Goal: Find specific page/section: Find specific page/section

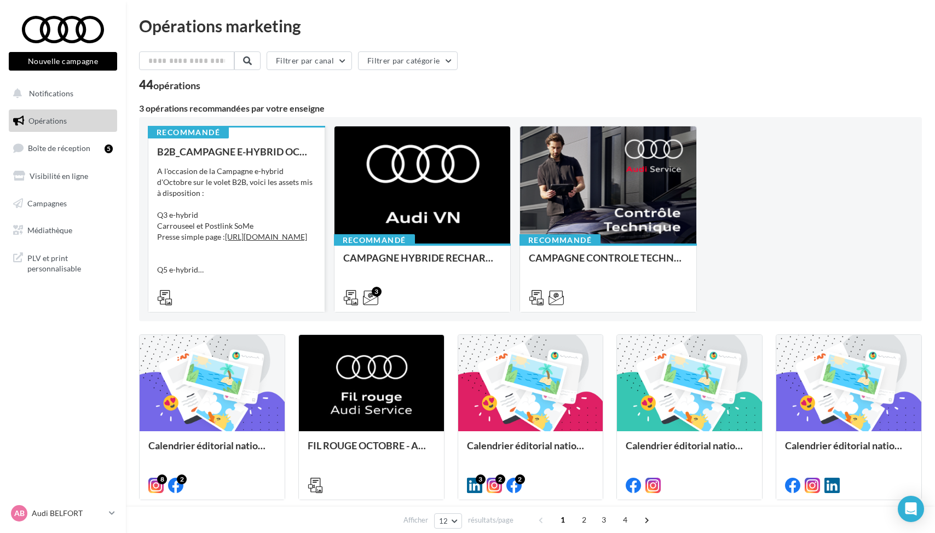
click at [245, 209] on div "A l'occasion de la Campagne e-hybrid d'Octobre sur le volet B2B, voici les asse…" at bounding box center [236, 221] width 159 height 110
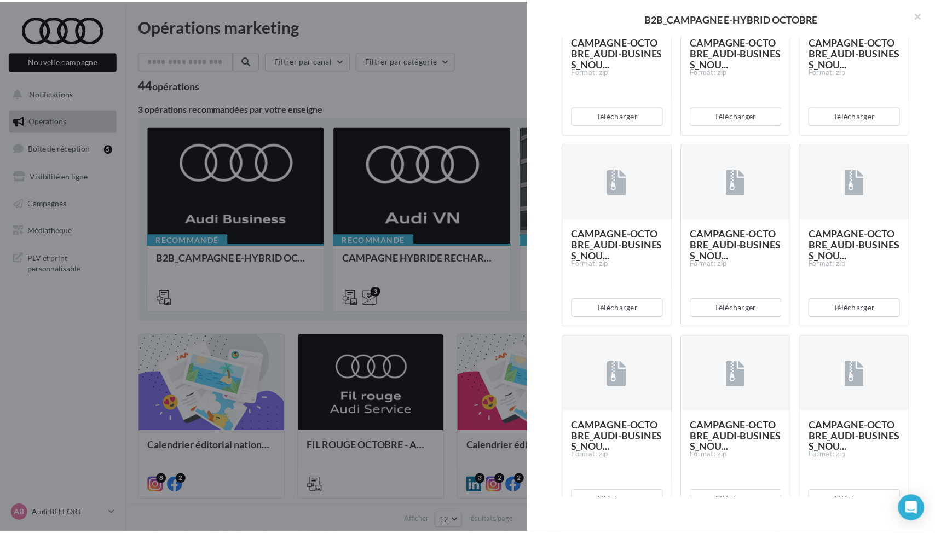
scroll to position [911, 0]
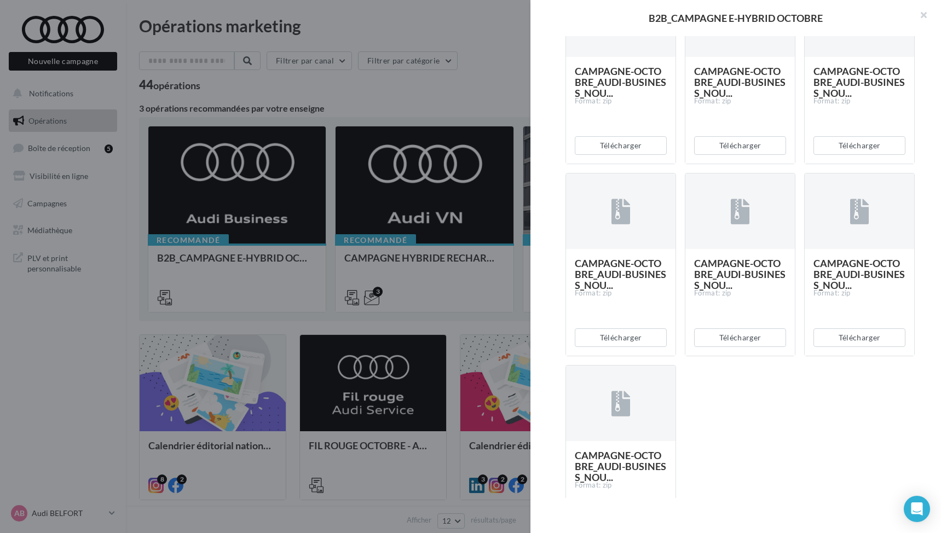
click at [474, 349] on div at bounding box center [470, 266] width 941 height 533
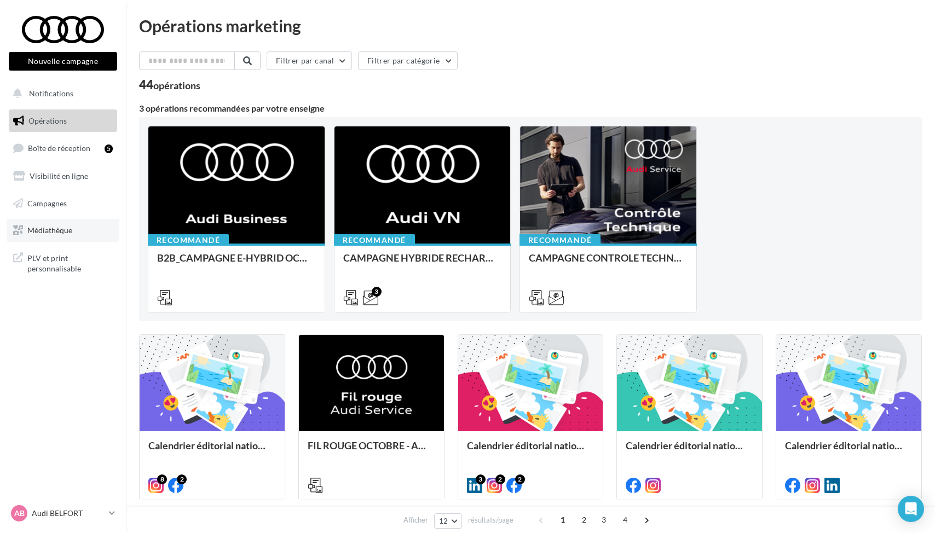
click at [50, 222] on link "Médiathèque" at bounding box center [63, 230] width 113 height 23
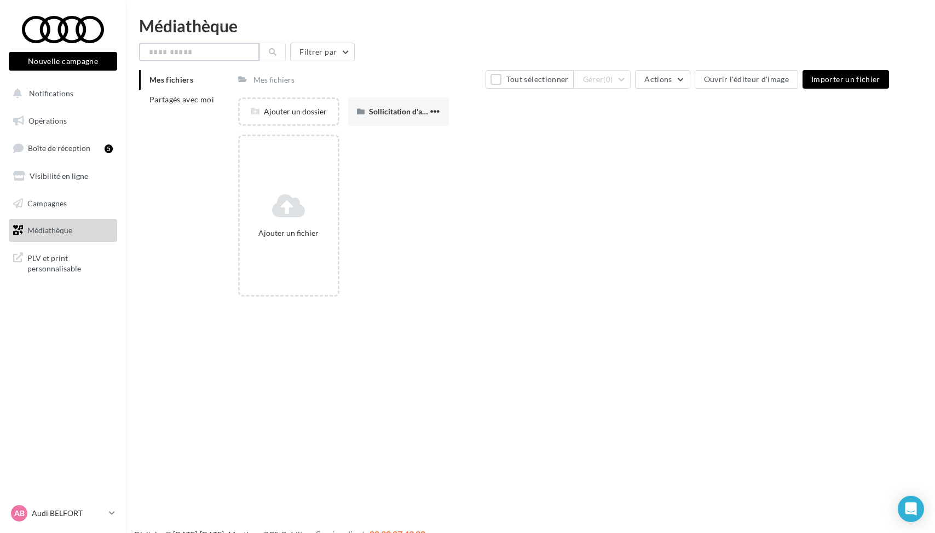
click at [163, 60] on input "text" at bounding box center [199, 52] width 120 height 19
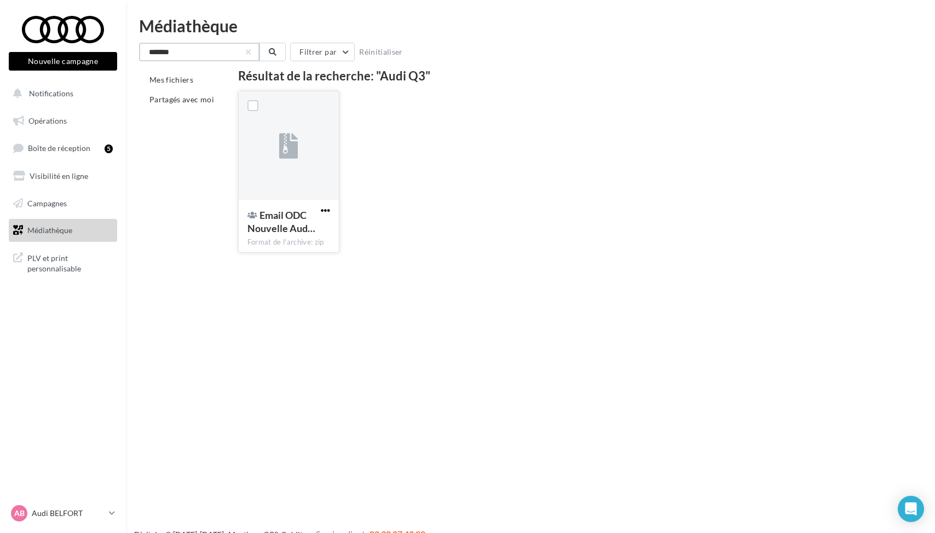
type input "*******"
click at [323, 211] on span "button" at bounding box center [325, 210] width 9 height 9
click at [448, 282] on div "Nouvelle campagne Nouvelle campagne Notifications Opérations Boîte de réception…" at bounding box center [467, 284] width 935 height 533
